Goal: Navigation & Orientation: Find specific page/section

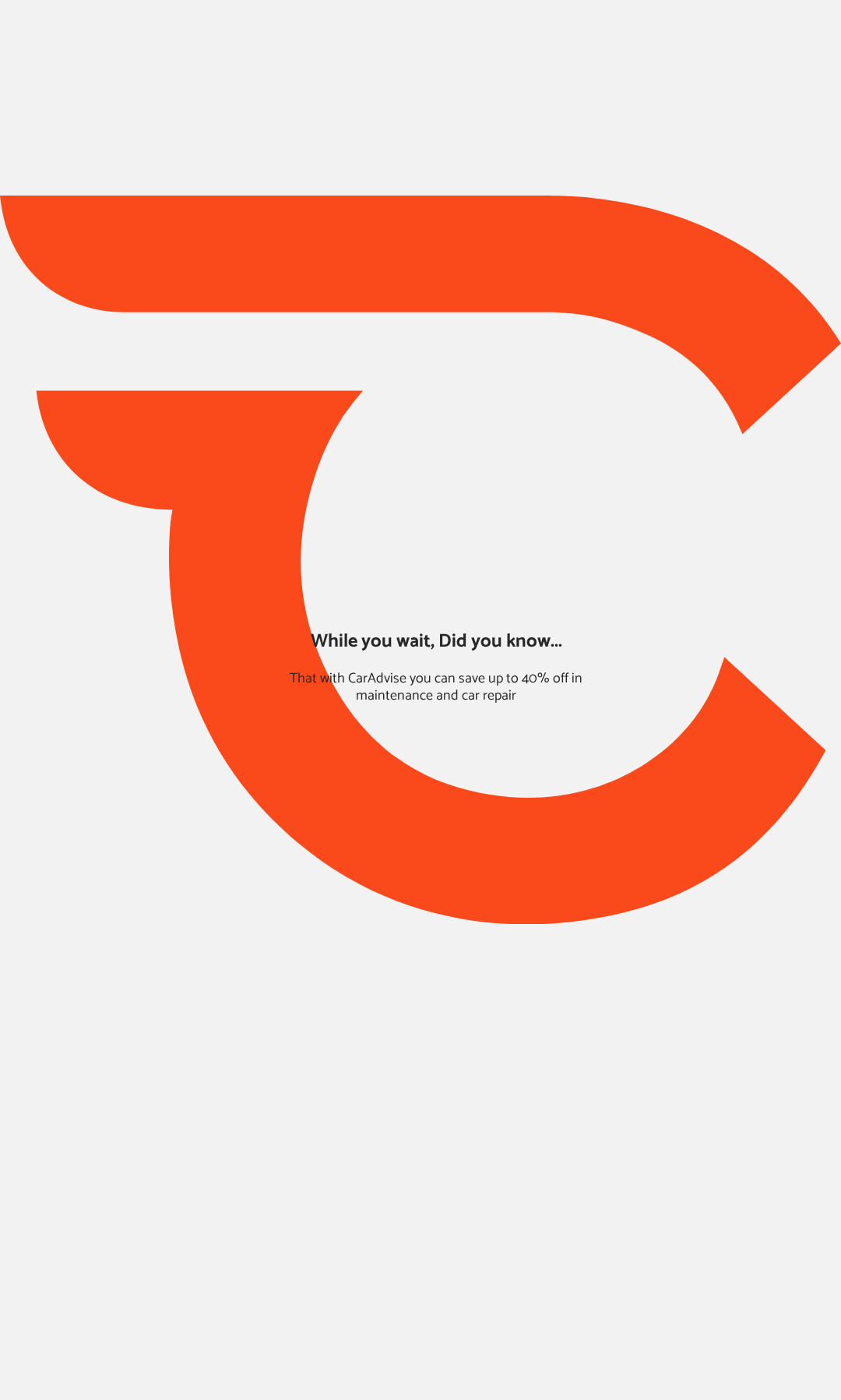
type input "*****"
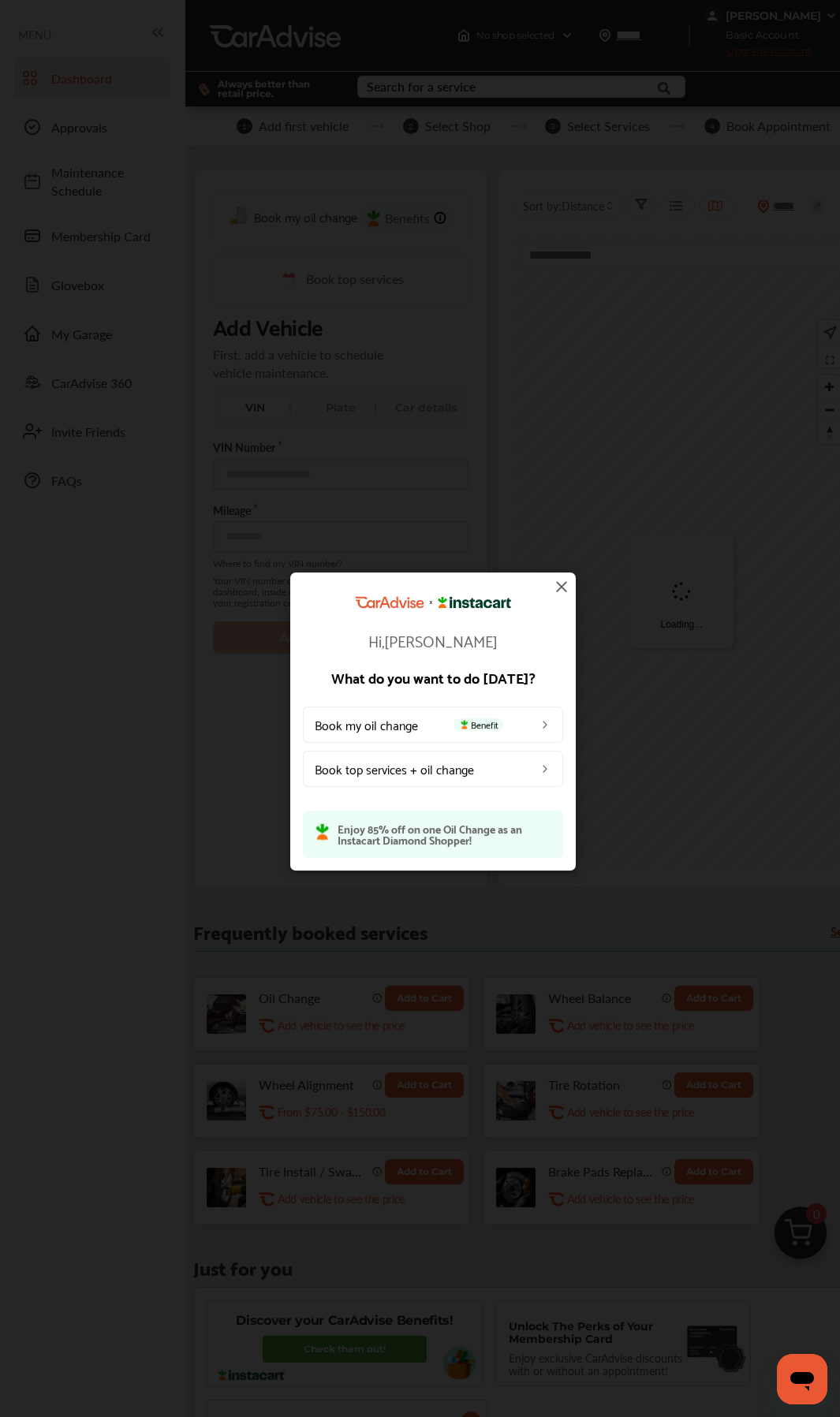
click at [566, 593] on img at bounding box center [561, 587] width 19 height 19
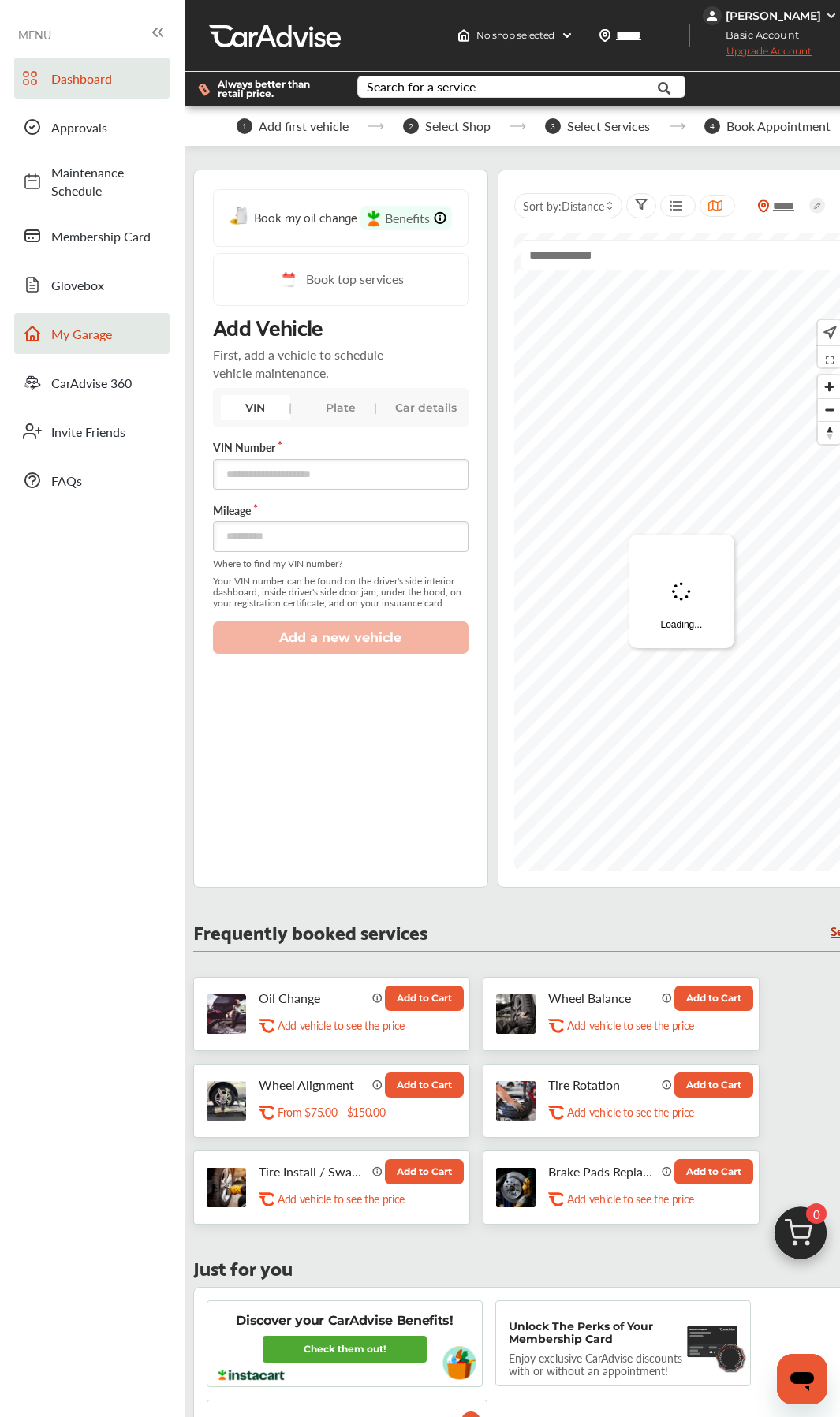
click at [79, 323] on link "My Garage" at bounding box center [91, 334] width 156 height 41
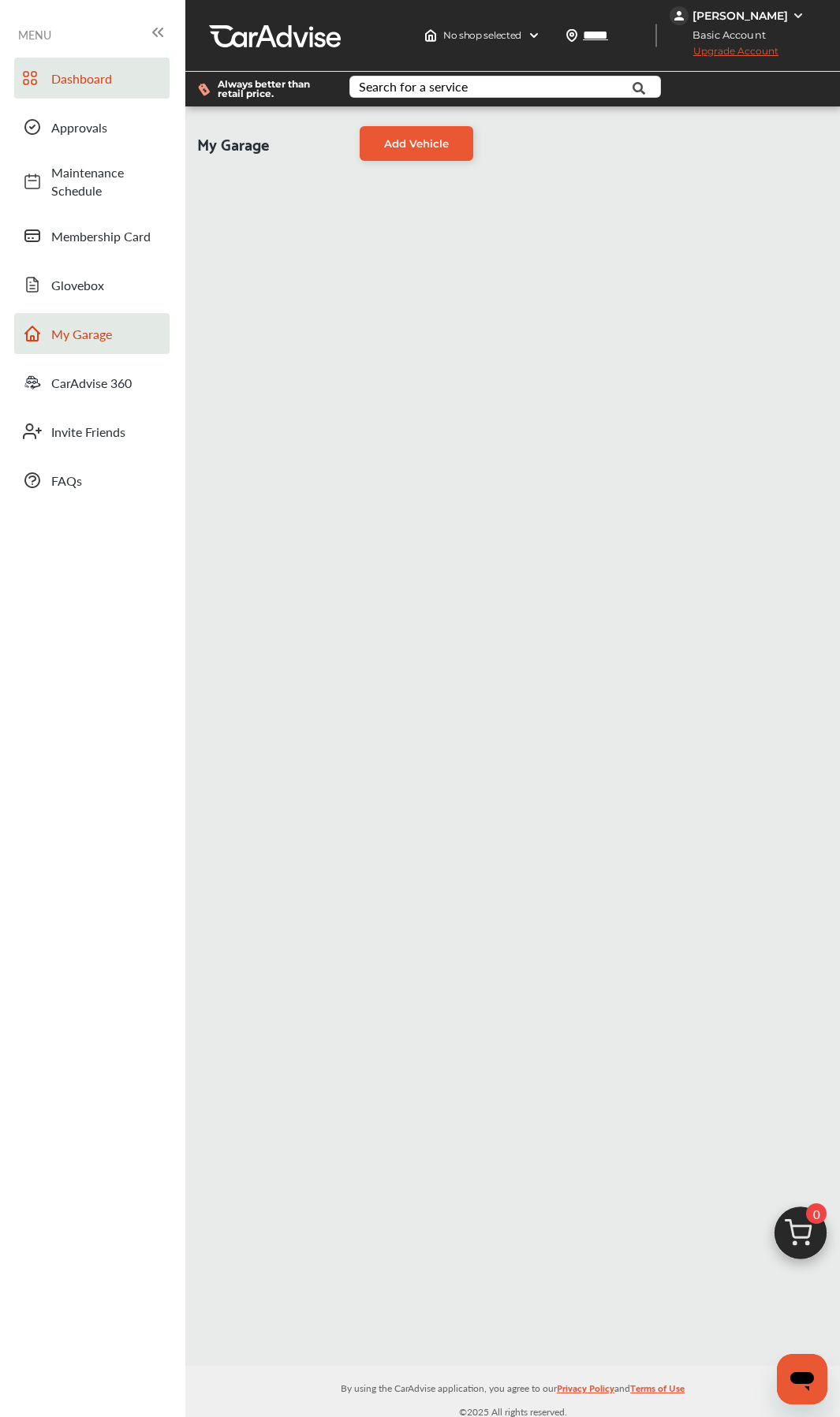
click at [103, 75] on span "Dashboard" at bounding box center [106, 77] width 110 height 18
